Goal: Task Accomplishment & Management: Use online tool/utility

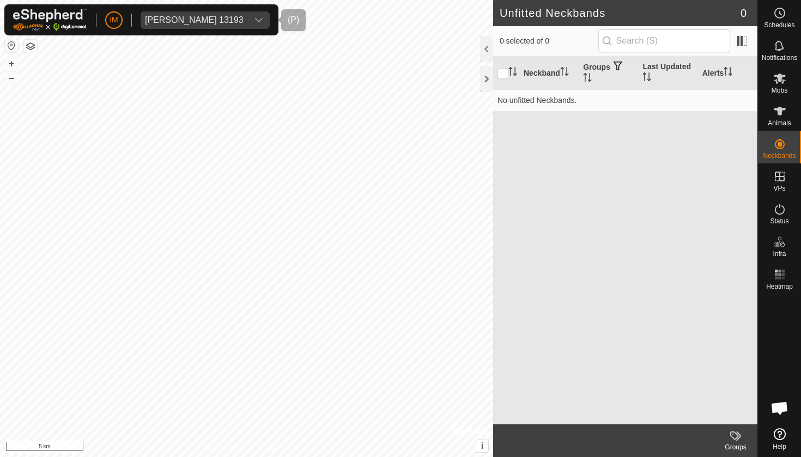
click at [195, 23] on div "[PERSON_NAME] del Pozo 13193" at bounding box center [194, 20] width 99 height 9
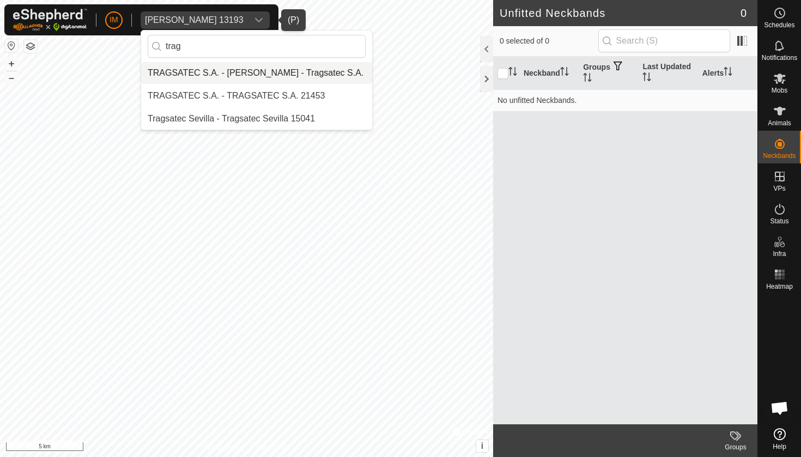
type input "trag"
click at [244, 68] on li "TRAGSATEC S.A. - Oscar Zazo del Pozo - Tragsatec S.A." at bounding box center [256, 73] width 231 height 22
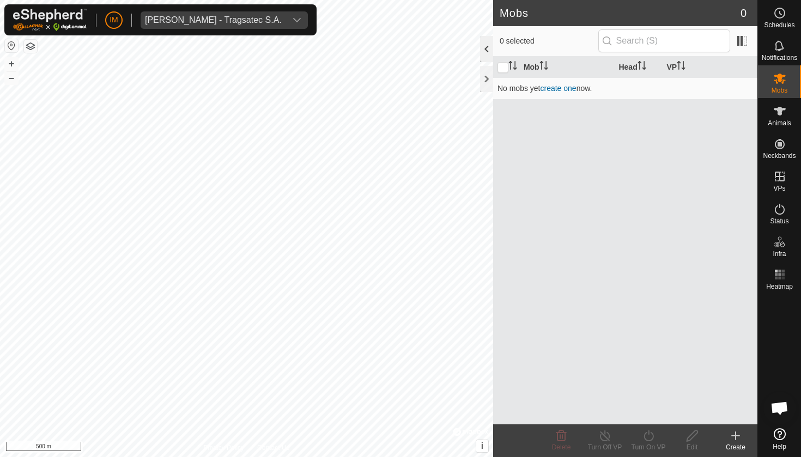
click at [489, 52] on div at bounding box center [486, 49] width 13 height 26
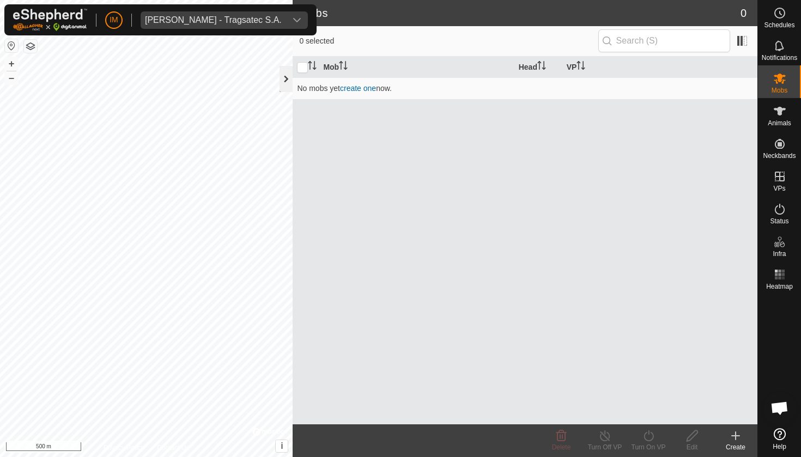
click at [286, 83] on div at bounding box center [285, 79] width 13 height 26
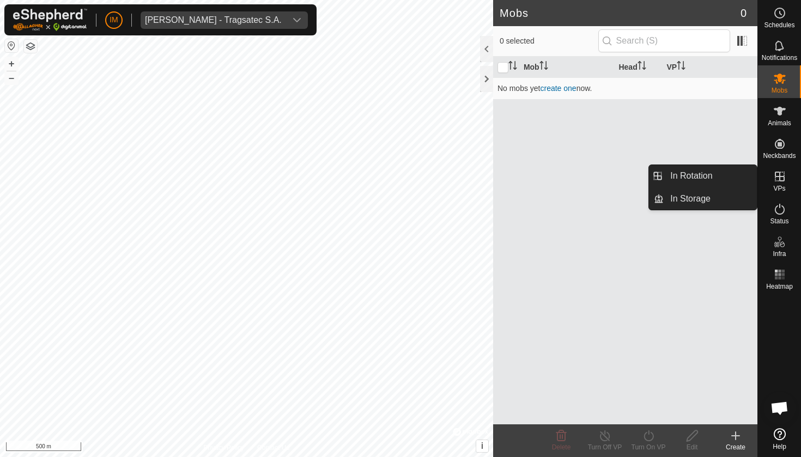
click at [788, 184] on es-virtualpaddocks-svg-icon at bounding box center [780, 176] width 20 height 17
click at [727, 199] on link "In Storage" at bounding box center [710, 199] width 93 height 22
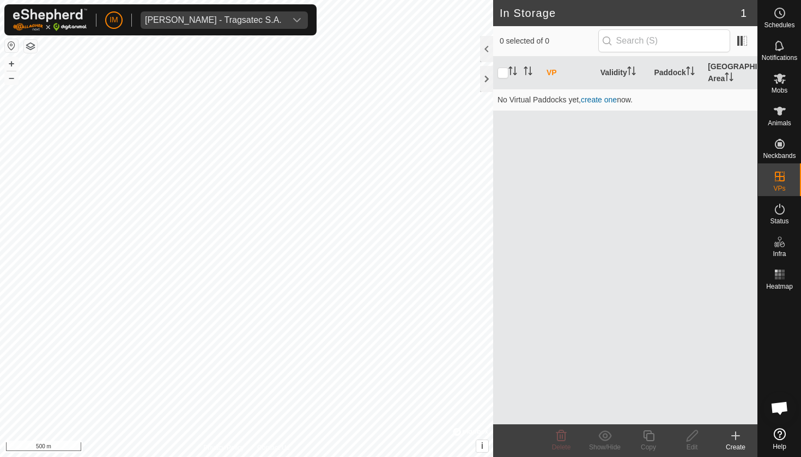
click at [739, 439] on icon at bounding box center [735, 435] width 13 height 13
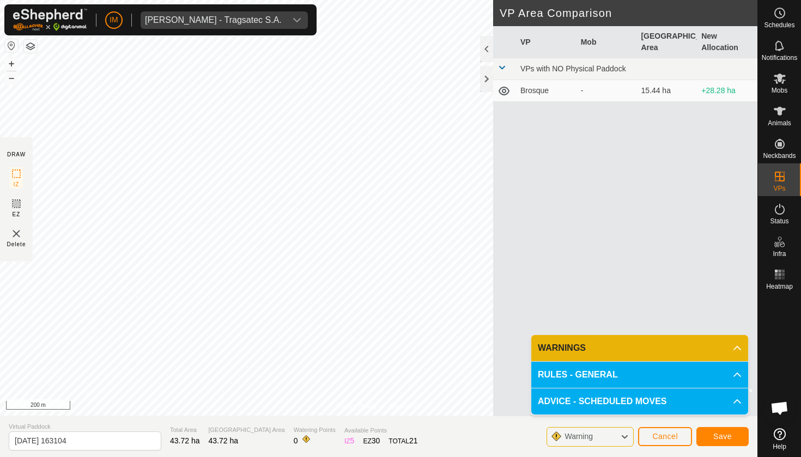
click at [725, 436] on span "Save" at bounding box center [722, 436] width 19 height 9
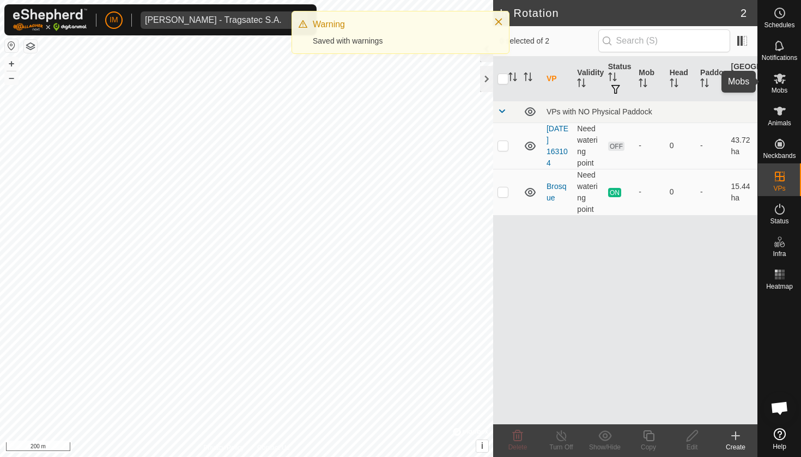
click at [781, 83] on icon at bounding box center [779, 78] width 13 height 13
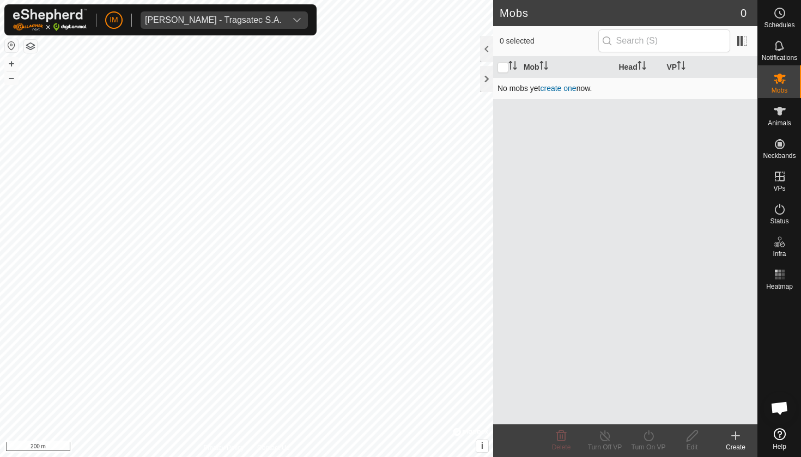
click at [556, 90] on link "create one" at bounding box center [558, 88] width 36 height 9
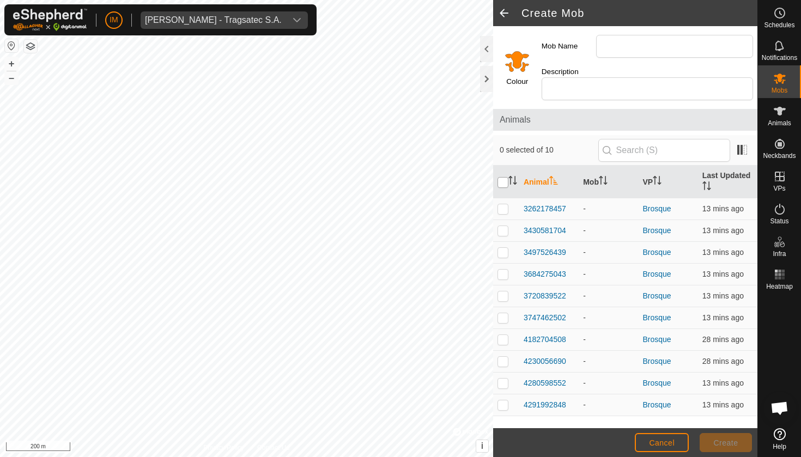
click at [505, 177] on input "checkbox" at bounding box center [502, 182] width 11 height 11
checkbox input "true"
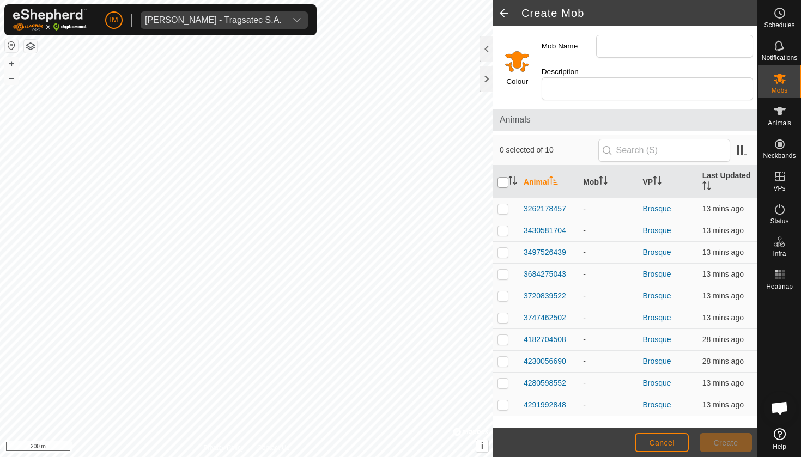
checkbox input "true"
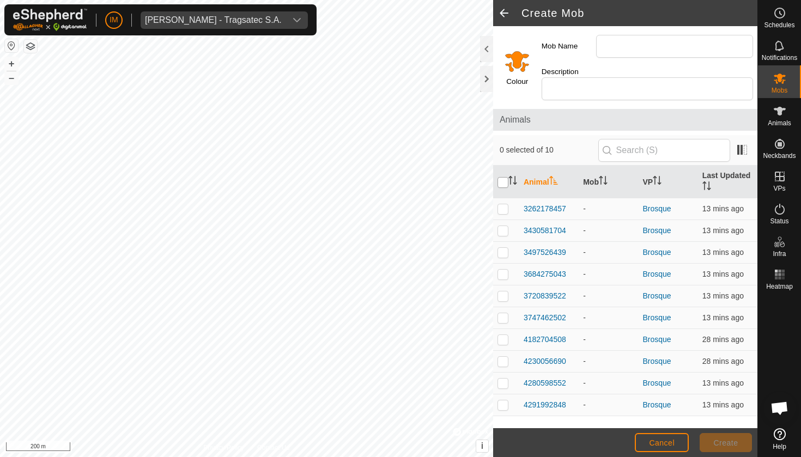
checkbox input "true"
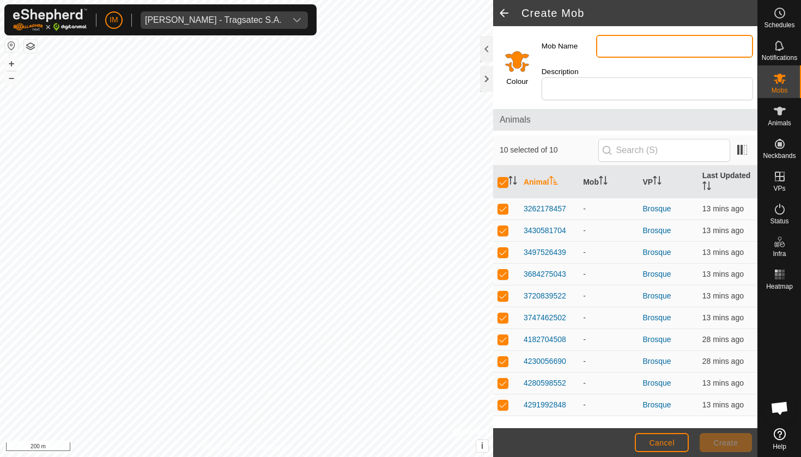
click at [620, 47] on input "Mob Name" at bounding box center [674, 46] width 157 height 23
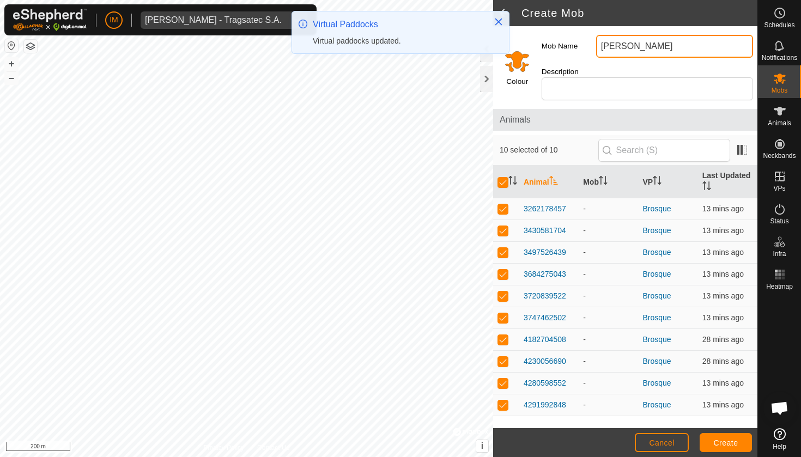
type input "Zazo"
click at [726, 441] on span "Create" at bounding box center [726, 443] width 25 height 9
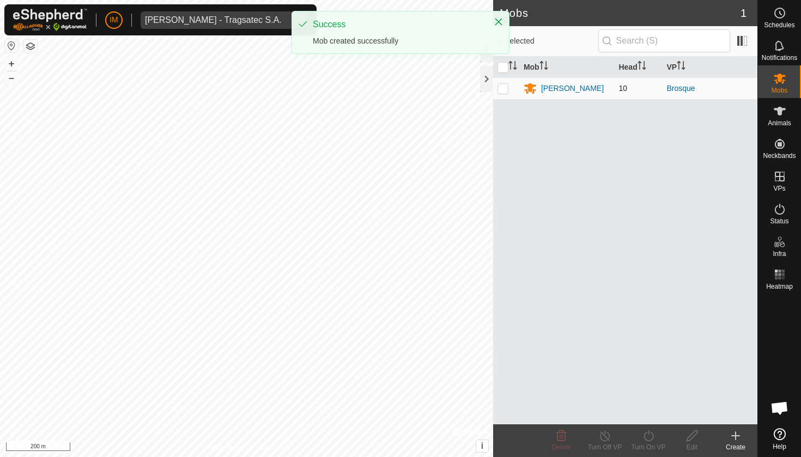
click at [504, 89] on p-checkbox at bounding box center [502, 88] width 11 height 9
checkbox input "true"
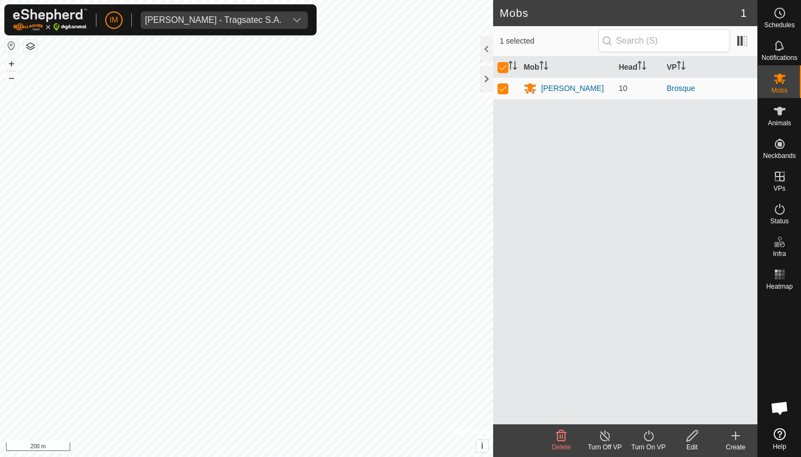
click at [647, 438] on icon at bounding box center [649, 435] width 14 height 13
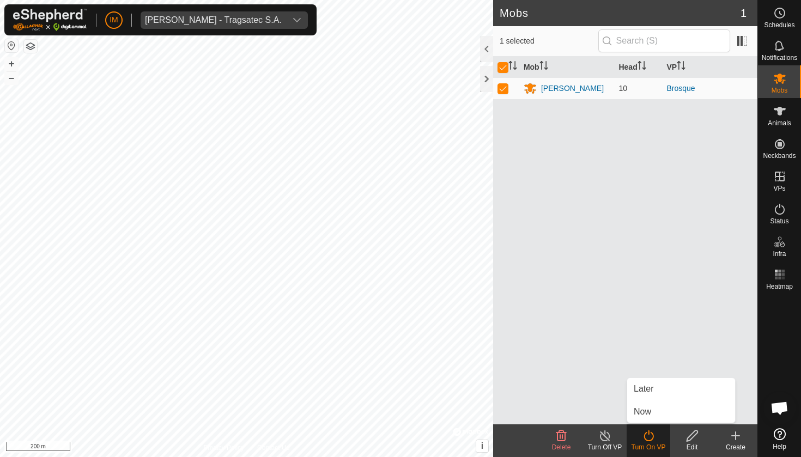
click at [729, 266] on div "Mob Head VP Zazo 10 Brosque" at bounding box center [625, 241] width 264 height 368
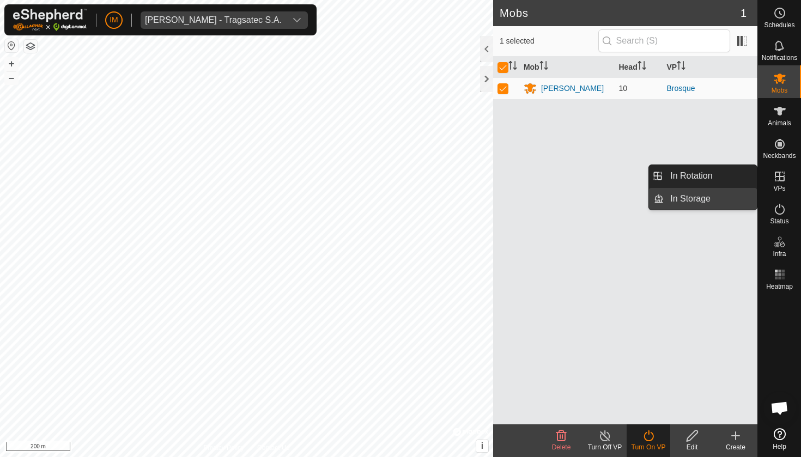
click at [705, 195] on link "In Storage" at bounding box center [710, 199] width 93 height 22
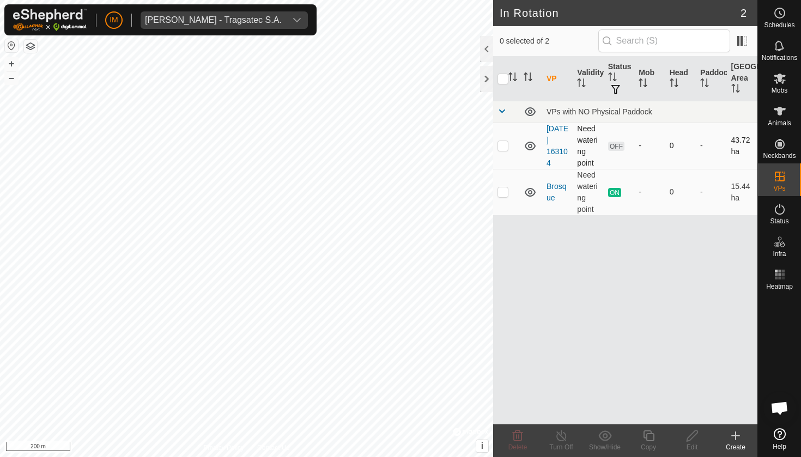
click at [504, 147] on p-checkbox at bounding box center [502, 145] width 11 height 9
checkbox input "true"
click at [695, 437] on icon at bounding box center [692, 435] width 14 height 13
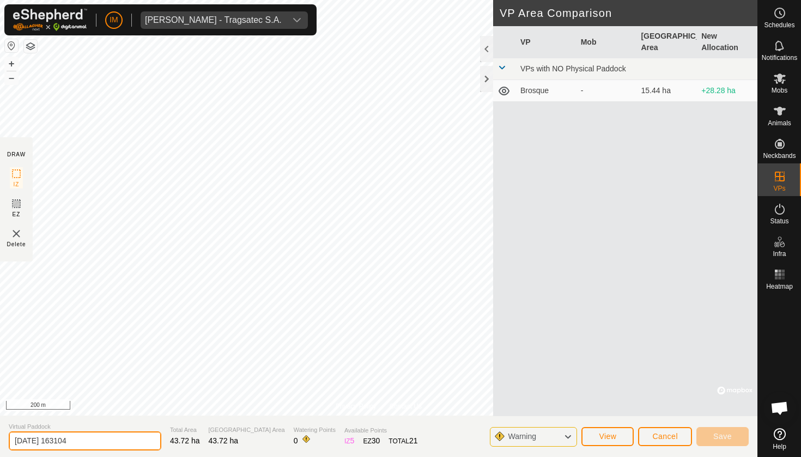
click at [87, 440] on input "2025-09-25 163104" at bounding box center [85, 440] width 153 height 19
click at [107, 440] on input "2025-09-25 163104" at bounding box center [85, 440] width 153 height 19
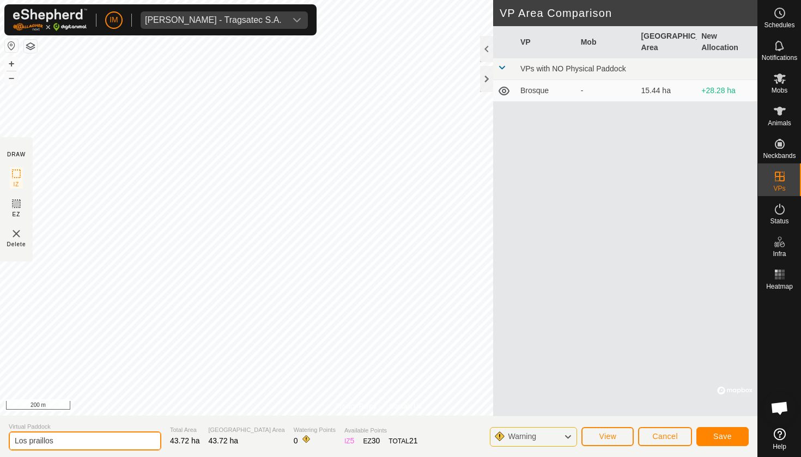
type input "Los praillos"
click at [726, 436] on span "Save" at bounding box center [722, 436] width 19 height 9
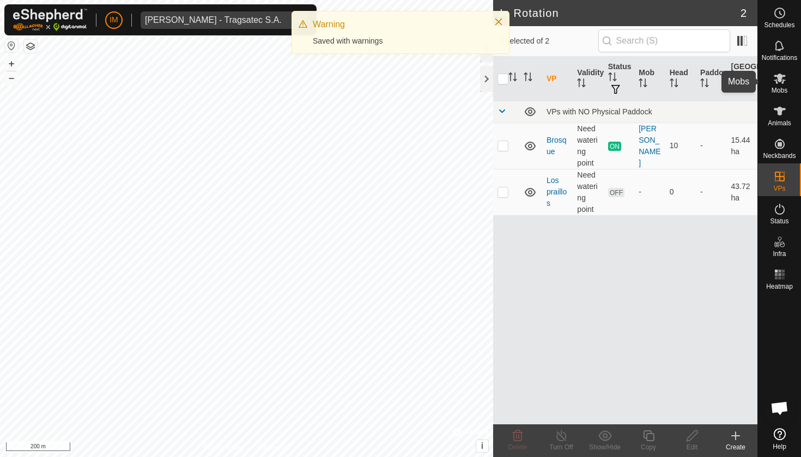
click at [782, 86] on es-mob-svg-icon at bounding box center [780, 78] width 20 height 17
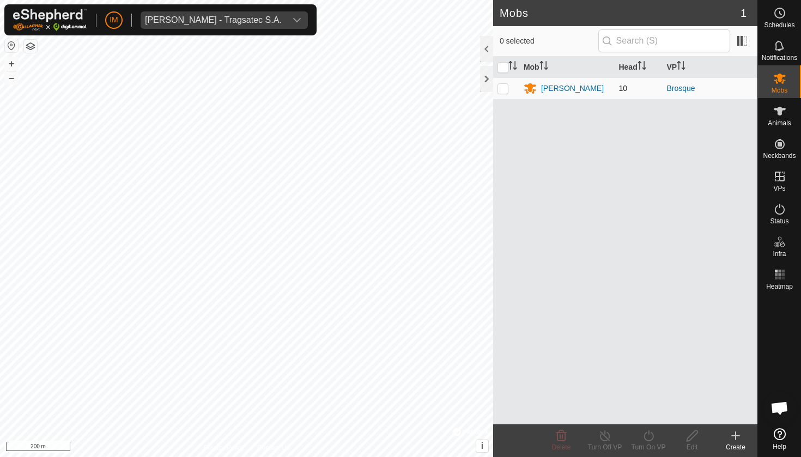
click at [502, 91] on p-checkbox at bounding box center [502, 88] width 11 height 9
checkbox input "true"
click at [647, 440] on icon at bounding box center [648, 435] width 10 height 11
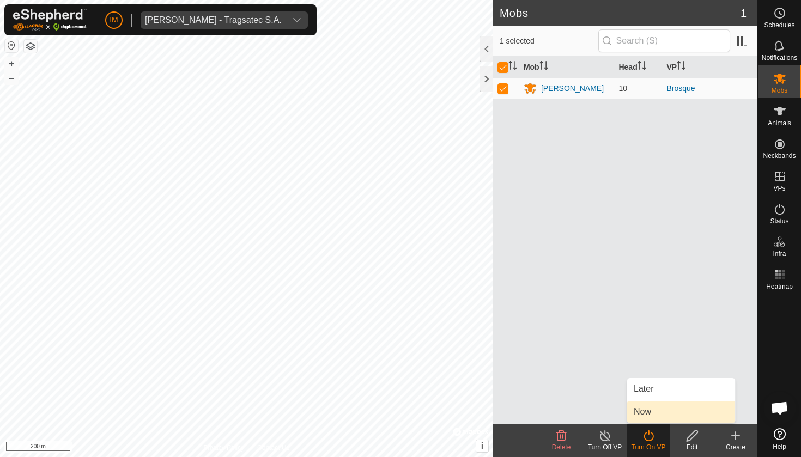
click at [659, 413] on link "Now" at bounding box center [681, 412] width 108 height 22
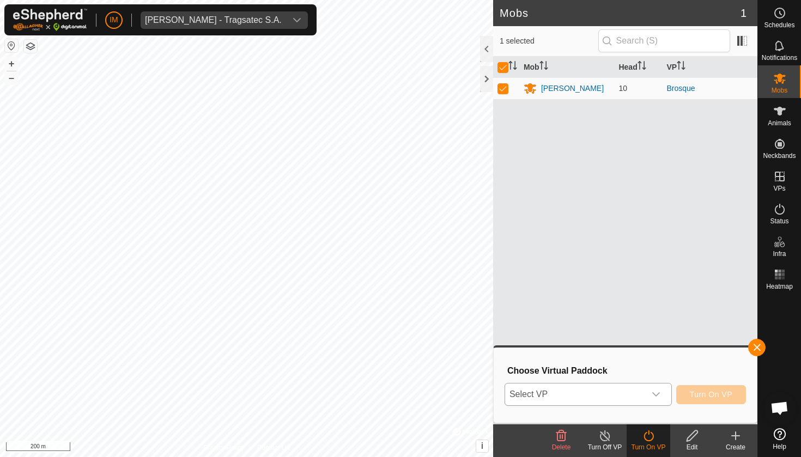
click at [583, 401] on span "Select VP" at bounding box center [575, 395] width 140 height 22
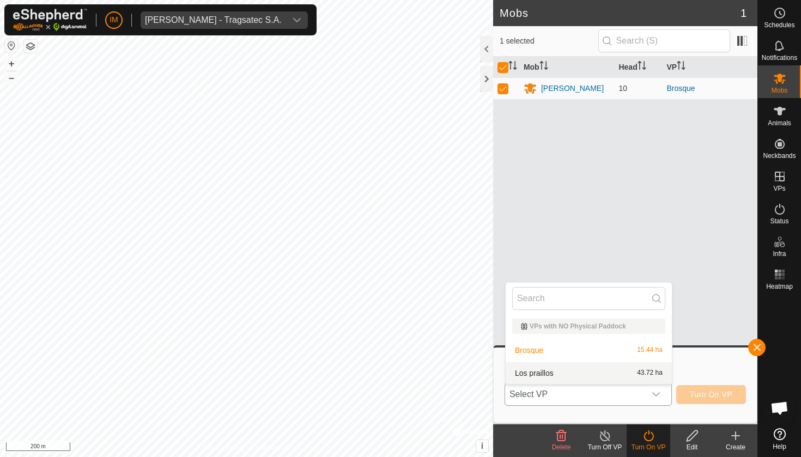
click at [579, 379] on li "Los praillos 43.72 ha" at bounding box center [589, 373] width 166 height 22
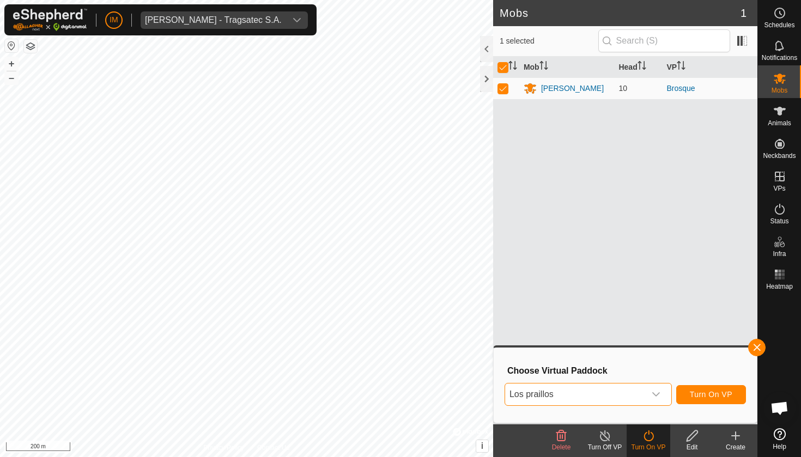
click at [705, 396] on span "Turn On VP" at bounding box center [711, 394] width 42 height 9
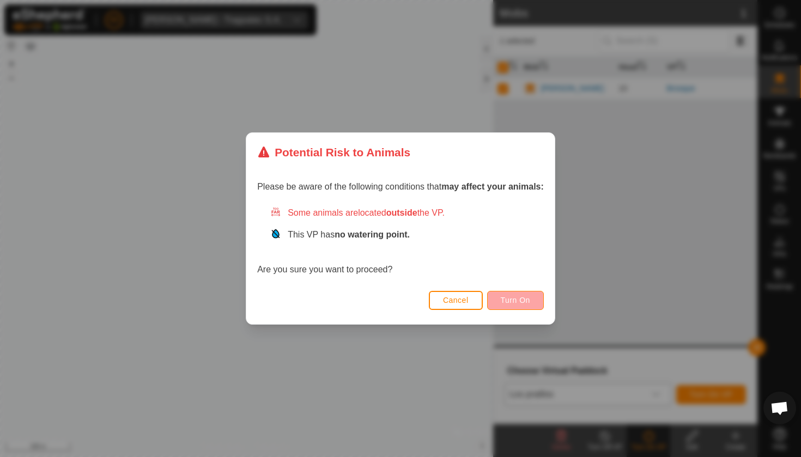
click at [514, 299] on span "Turn On" at bounding box center [515, 300] width 29 height 9
